Goal: Task Accomplishment & Management: Manage account settings

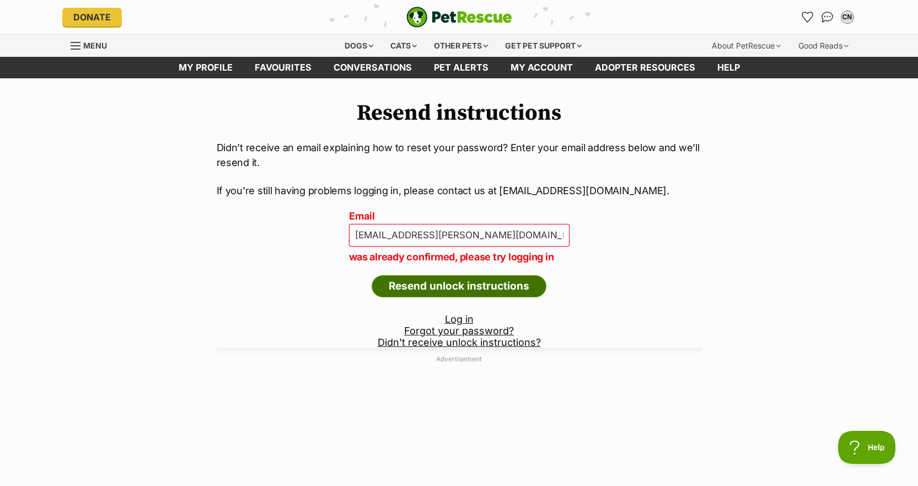
click at [415, 283] on input "Resend unlock instructions" at bounding box center [459, 286] width 175 height 22
click at [495, 240] on input "[EMAIL_ADDRESS][PERSON_NAME][DOMAIN_NAME]" at bounding box center [459, 235] width 221 height 23
click at [426, 15] on img "PetRescue" at bounding box center [459, 17] width 106 height 21
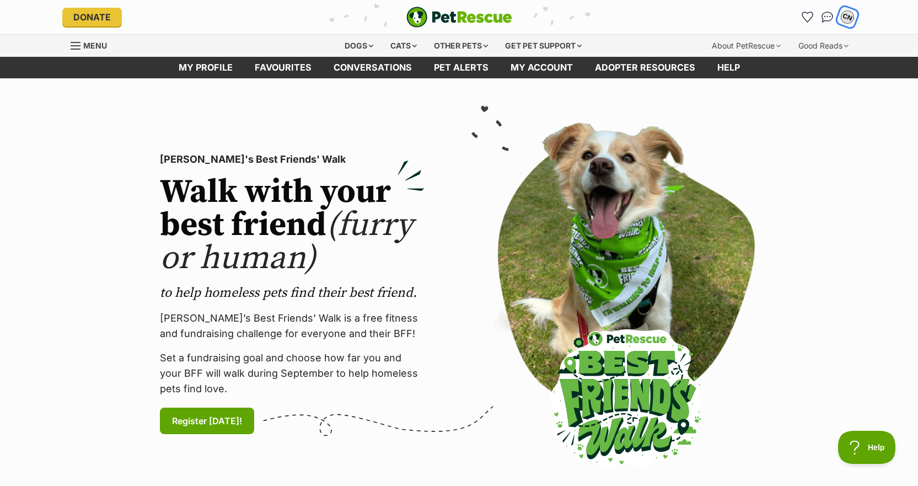
click at [847, 15] on div "CN" at bounding box center [848, 17] width 14 height 14
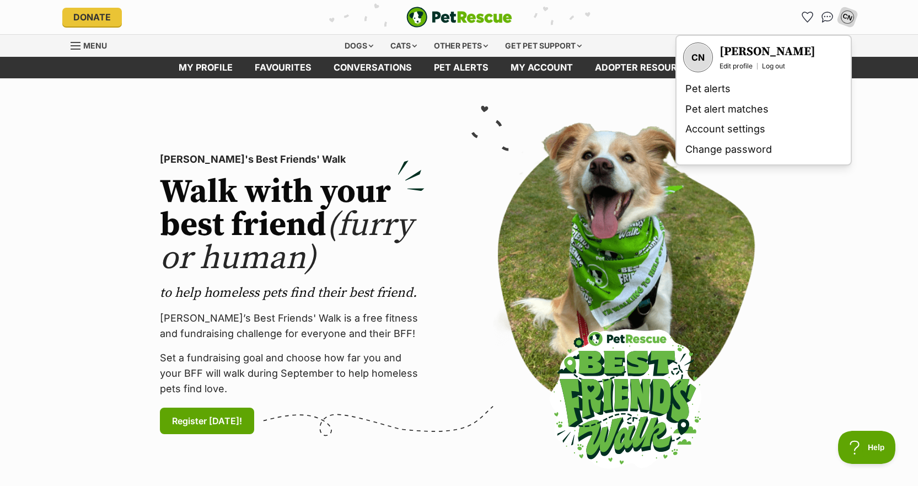
click at [394, 135] on div "PetRescue's Best Friends' Walk Walk with your best friend (furry or human) to h…" at bounding box center [292, 293] width 282 height 343
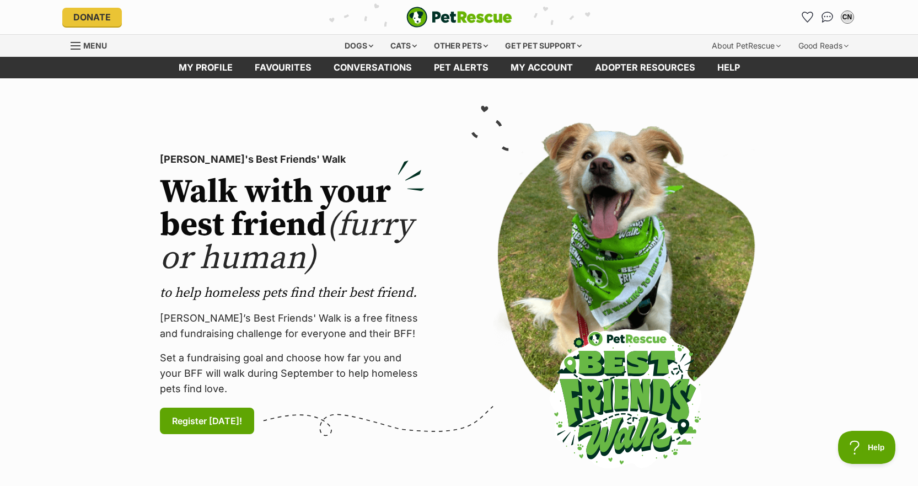
click at [898, 133] on section "PetRescue's Best Friends' Walk Walk with your best friend (furry or human) to h…" at bounding box center [459, 293] width 918 height 431
